Goal: Contribute content: Add original content to the website for others to see

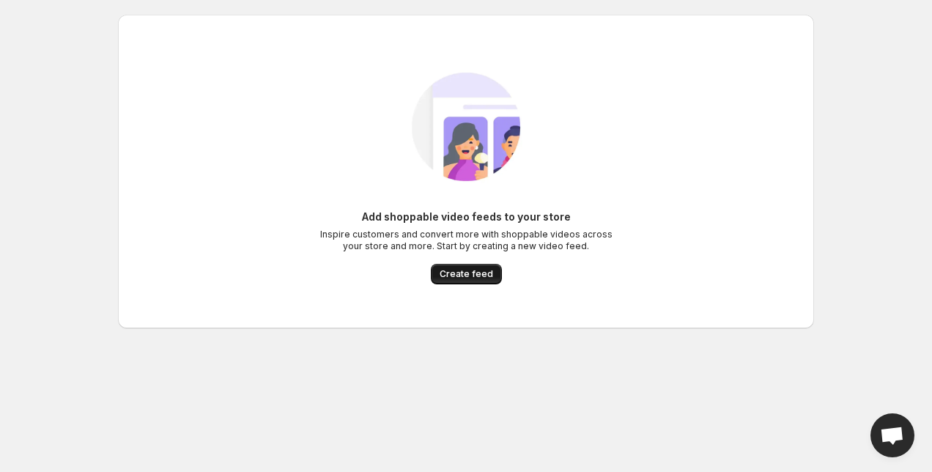
click at [481, 272] on span "Create feed" at bounding box center [465, 274] width 53 height 12
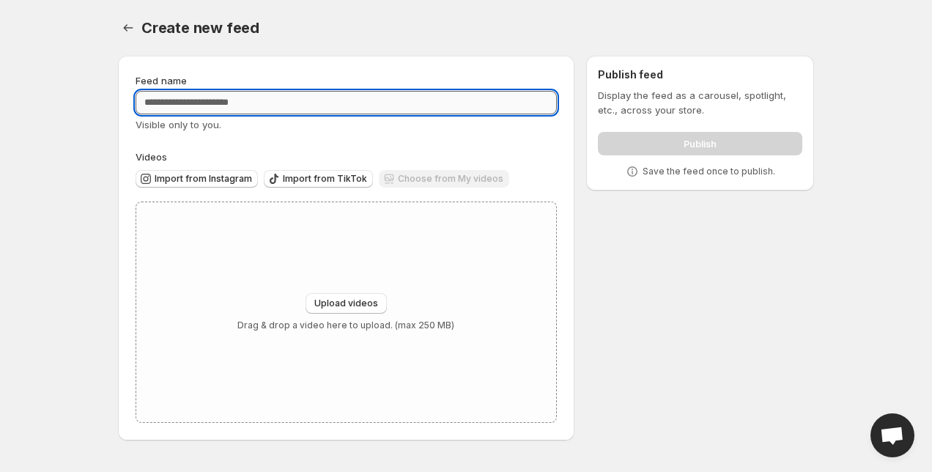
click at [215, 104] on input "Feed name" at bounding box center [346, 102] width 421 height 23
type input "*"
type input "**********"
click at [262, 125] on div "Visible only to you." at bounding box center [346, 124] width 421 height 15
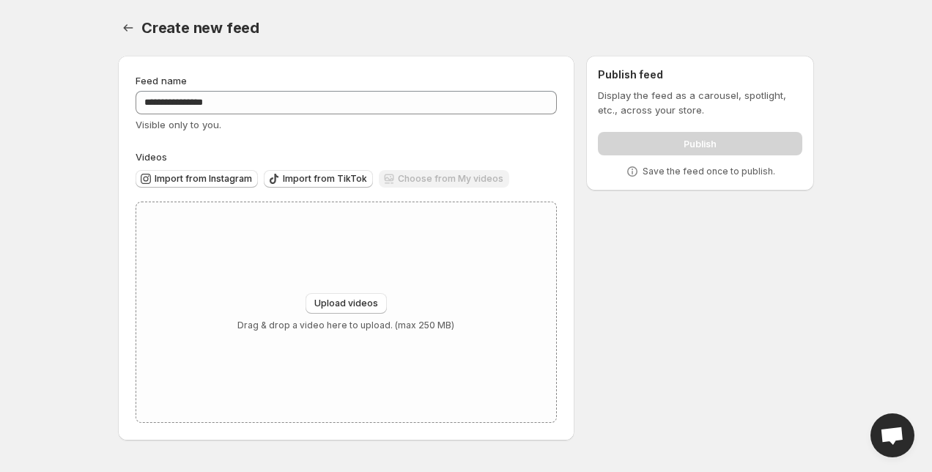
click at [427, 175] on div "Choose from My videos" at bounding box center [444, 180] width 130 height 20
click at [364, 294] on button "Upload videos" at bounding box center [345, 303] width 81 height 21
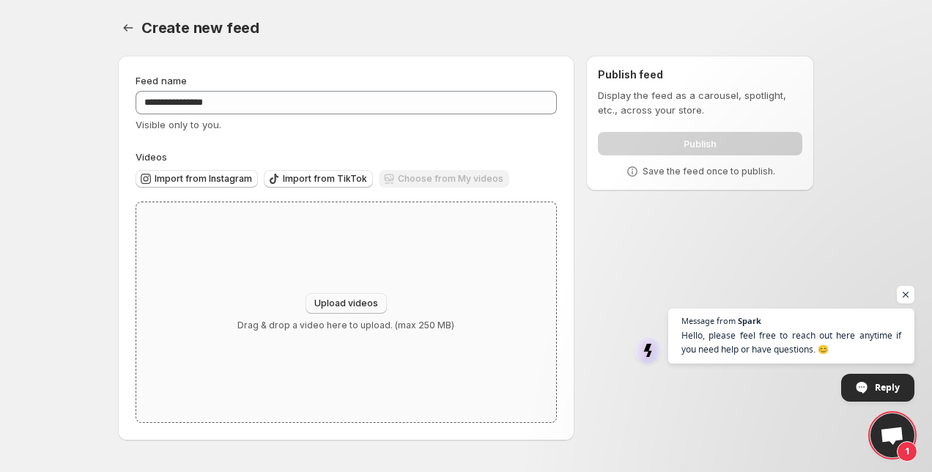
click at [369, 299] on span "Upload videos" at bounding box center [346, 303] width 64 height 12
click at [323, 297] on button "Upload videos" at bounding box center [345, 303] width 81 height 21
click at [329, 300] on span "Upload videos" at bounding box center [346, 303] width 64 height 12
type input "**********"
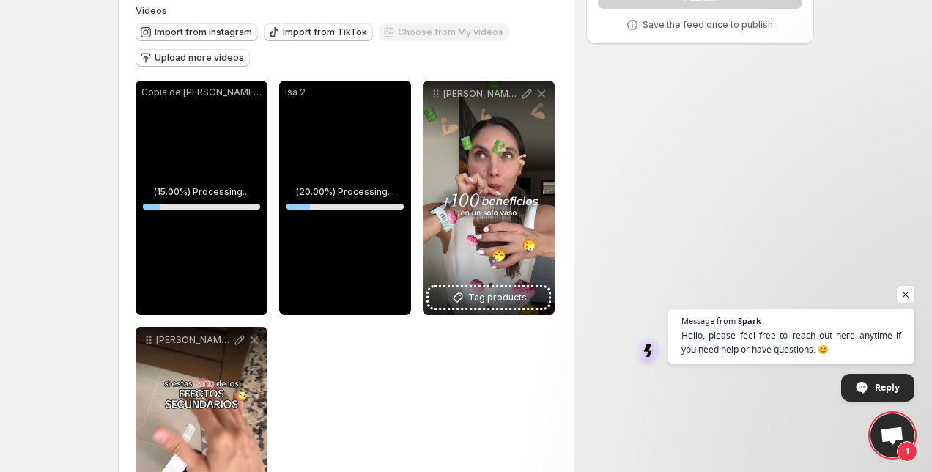
scroll to position [113, 0]
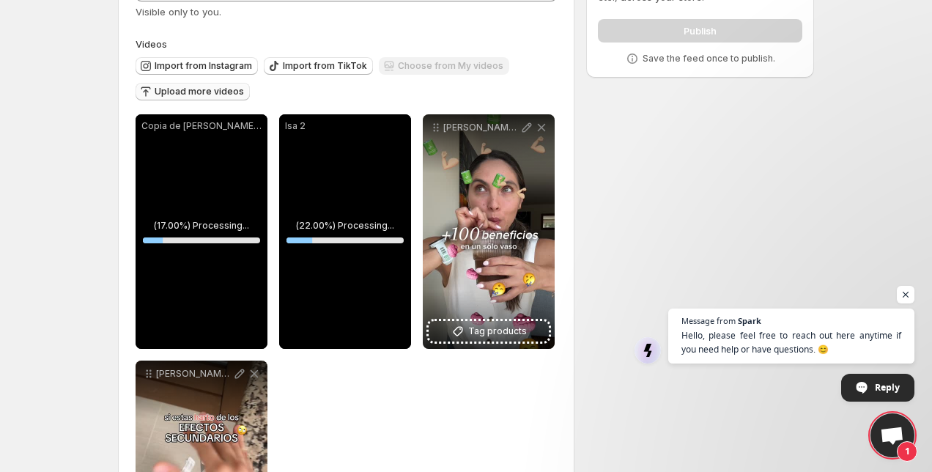
click at [206, 95] on span "Upload more videos" at bounding box center [199, 92] width 89 height 12
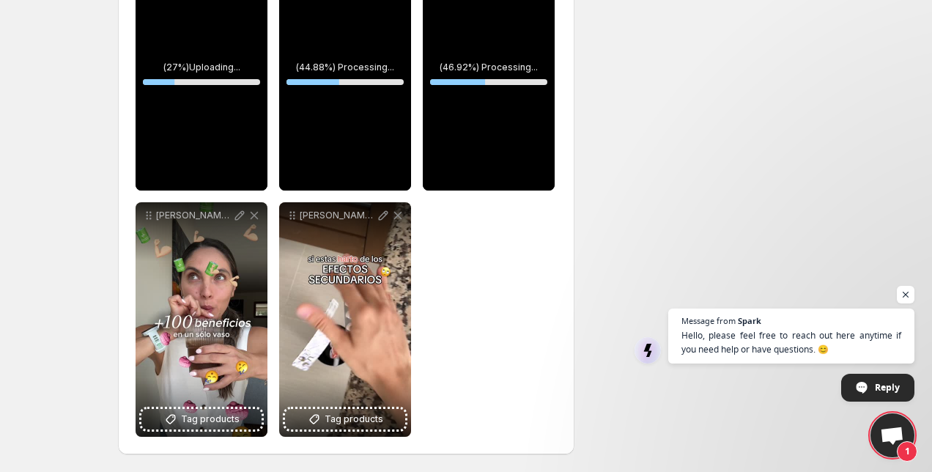
scroll to position [0, 0]
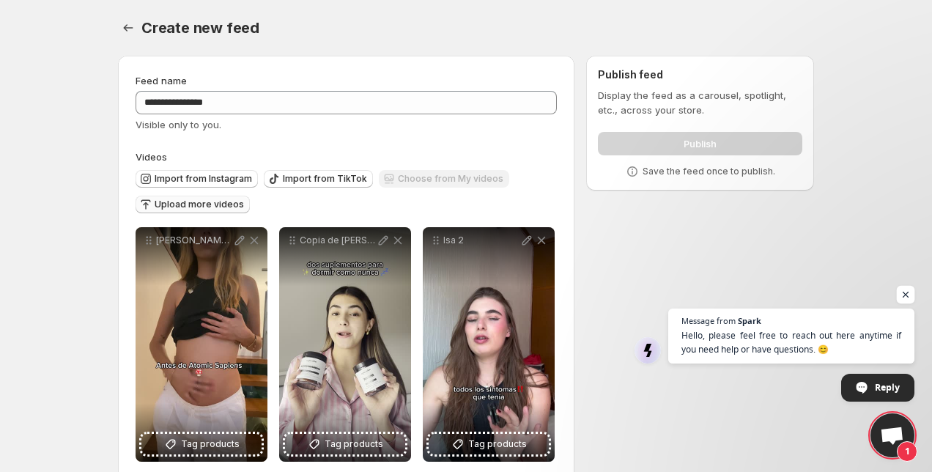
click at [910, 295] on span "Open chat" at bounding box center [906, 295] width 18 height 18
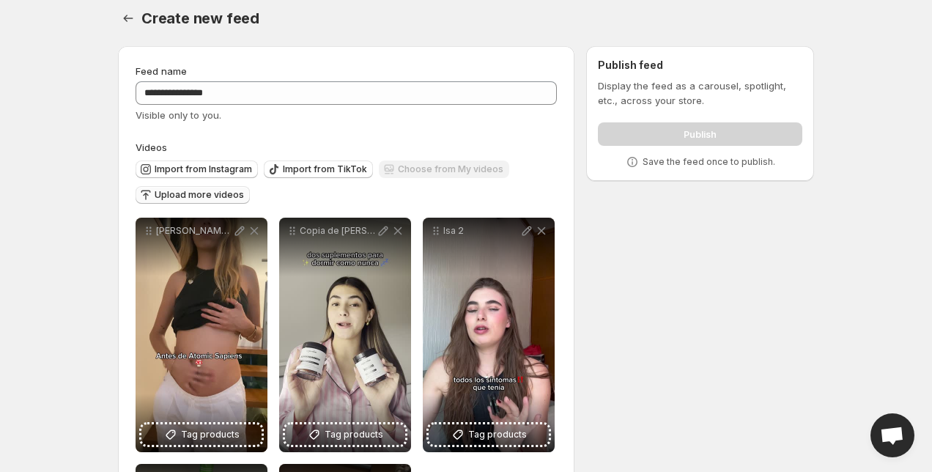
scroll to position [12, 0]
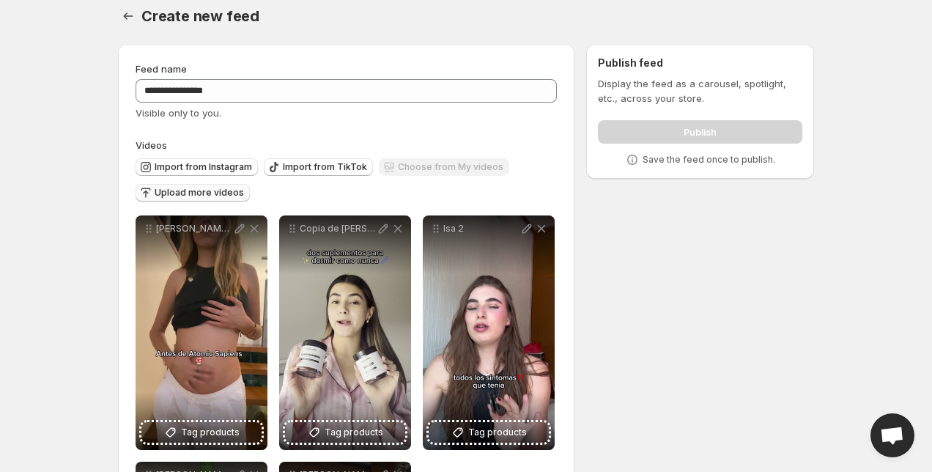
click at [647, 136] on div "Publish" at bounding box center [700, 128] width 204 height 29
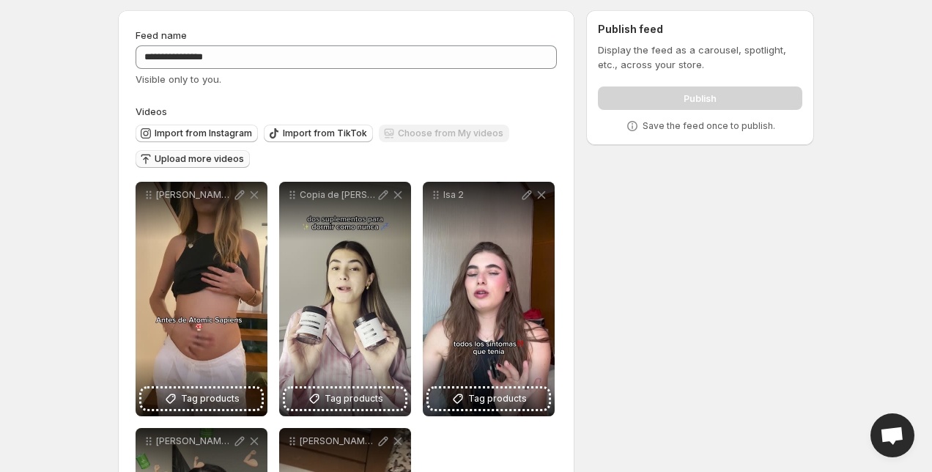
scroll to position [272, 0]
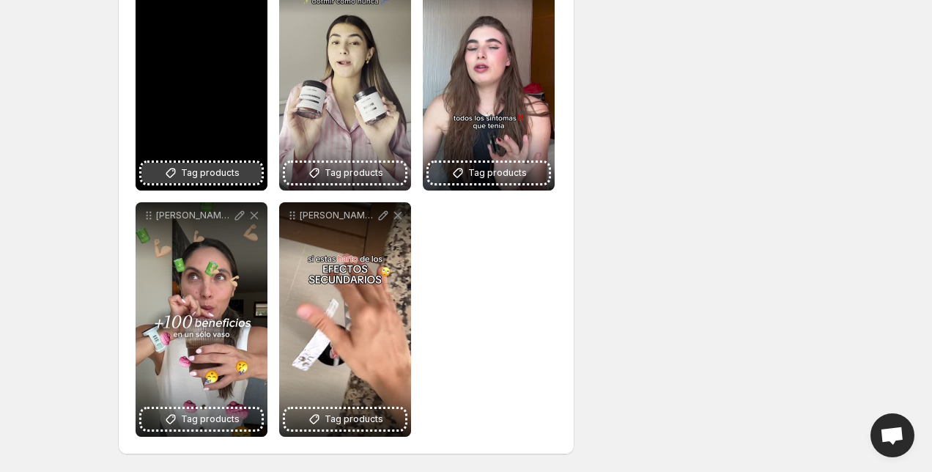
click at [190, 179] on span "Tag products" at bounding box center [210, 173] width 59 height 15
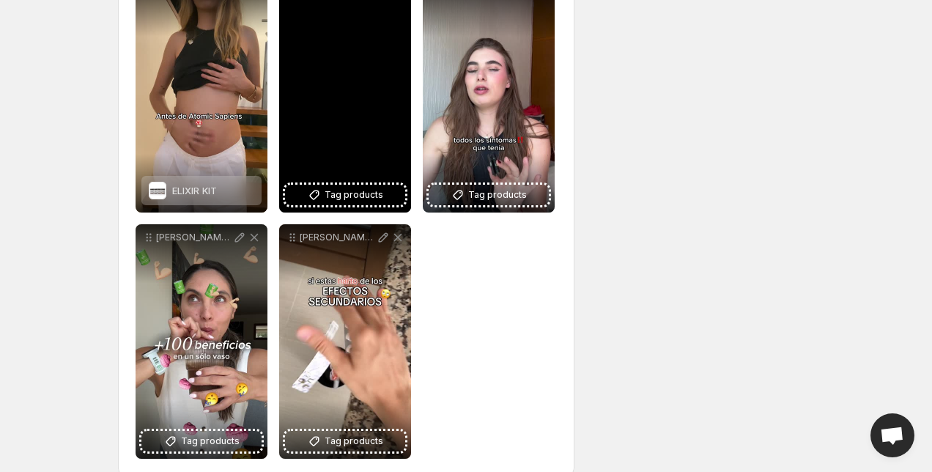
scroll to position [250, 0]
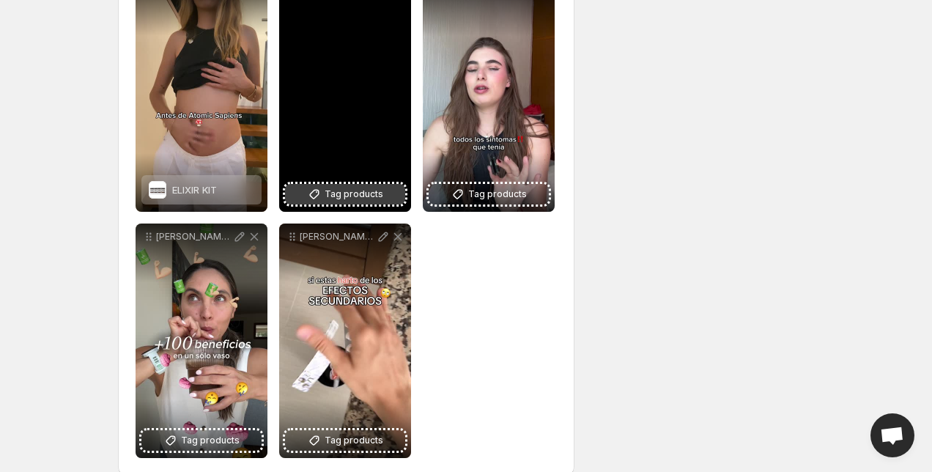
click at [330, 190] on span "Tag products" at bounding box center [353, 194] width 59 height 15
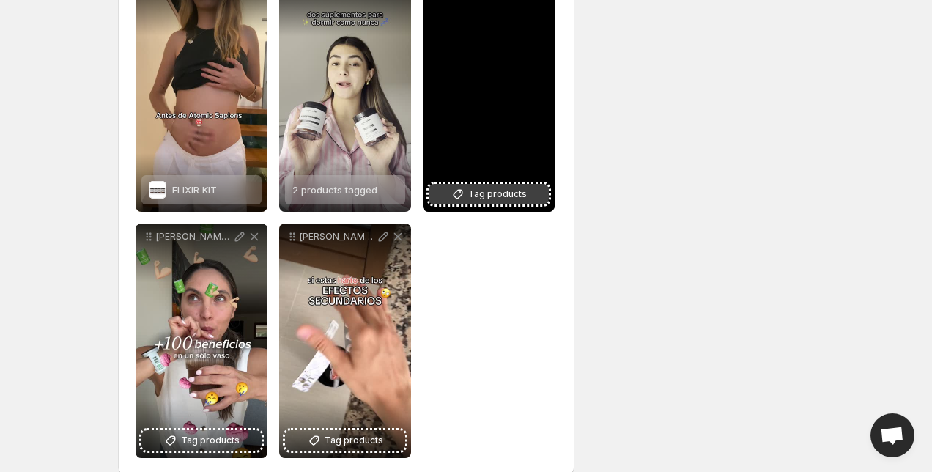
click at [477, 192] on span "Tag products" at bounding box center [497, 194] width 59 height 15
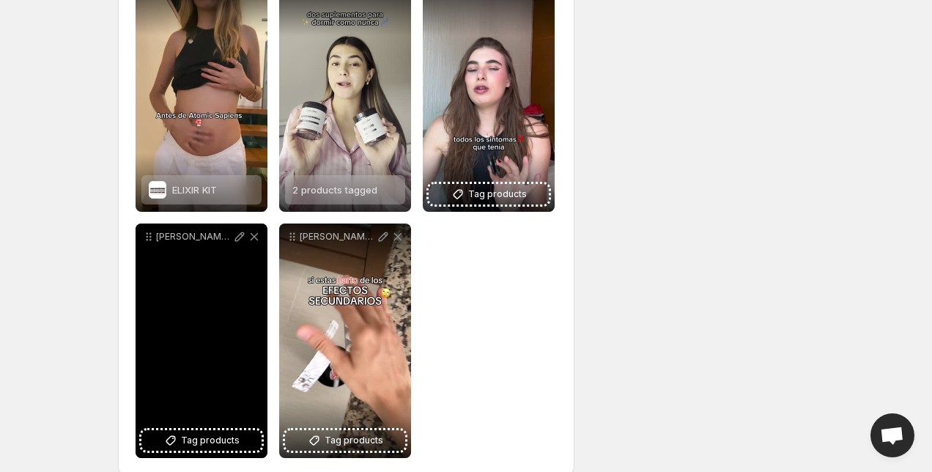
scroll to position [272, 0]
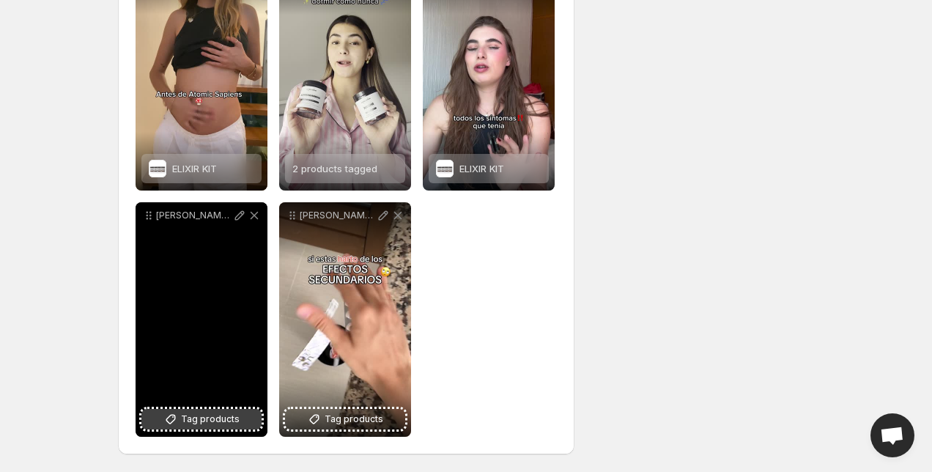
click at [195, 420] on span "Tag products" at bounding box center [210, 419] width 59 height 15
click at [199, 428] on button "Tag products" at bounding box center [201, 419] width 120 height 21
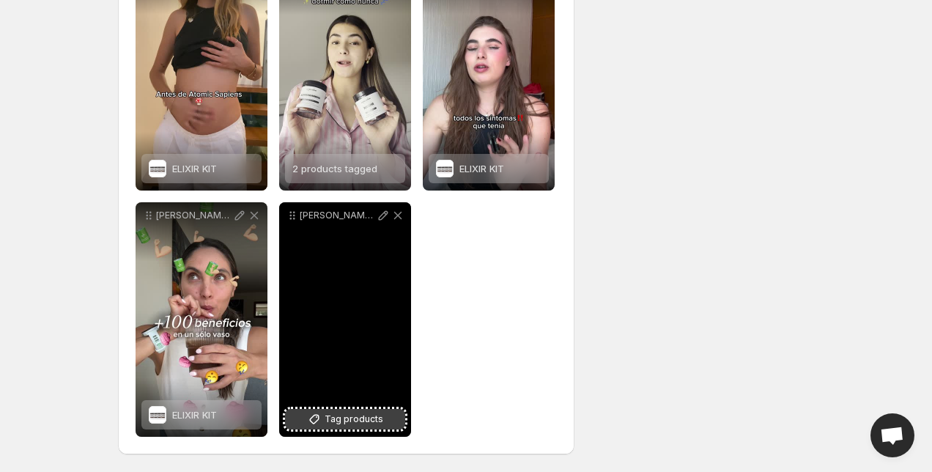
click at [350, 409] on button "Tag products" at bounding box center [345, 419] width 120 height 21
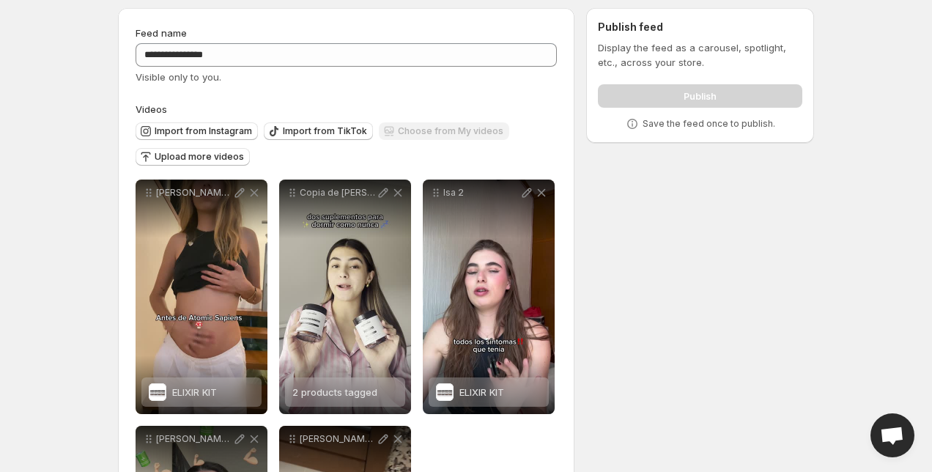
scroll to position [0, 0]
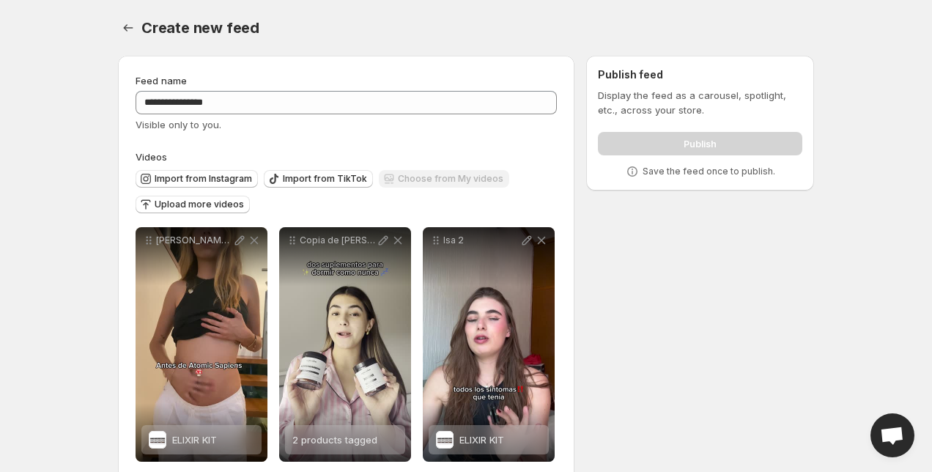
click at [436, 138] on div "**********" at bounding box center [346, 390] width 421 height 634
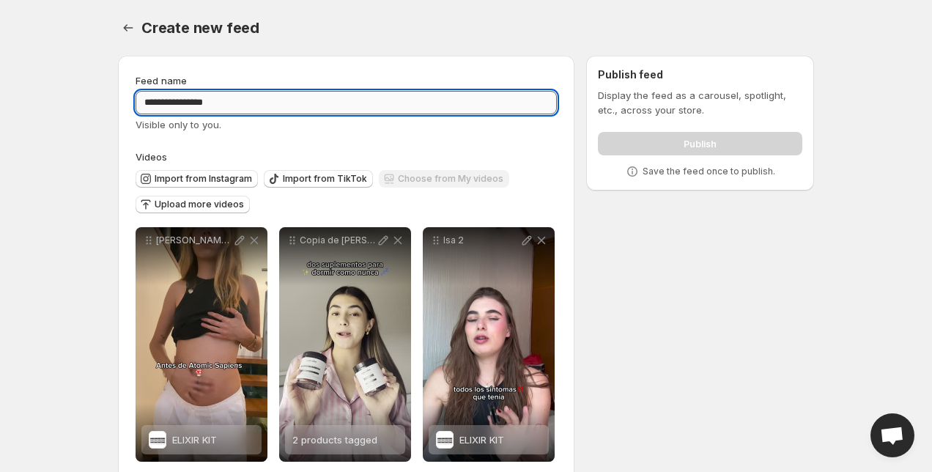
click at [342, 92] on input "**********" at bounding box center [346, 102] width 421 height 23
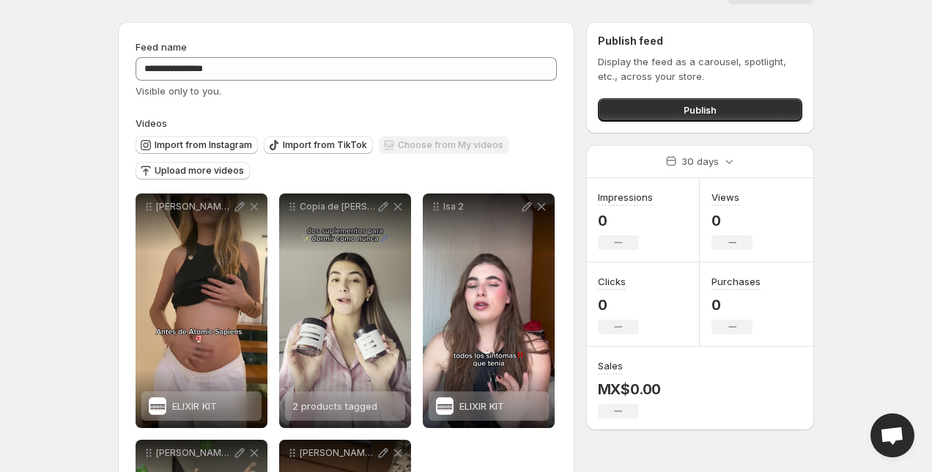
scroll to position [26, 0]
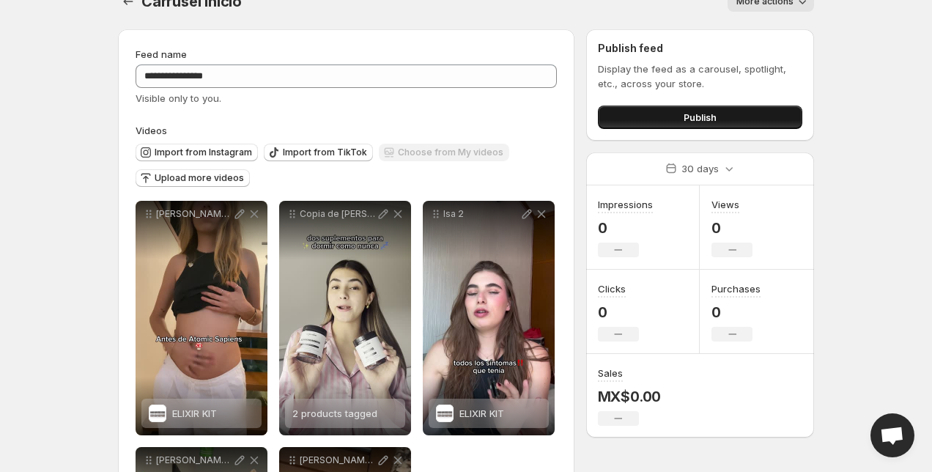
click at [688, 109] on button "Publish" at bounding box center [700, 116] width 204 height 23
